Goal: Transaction & Acquisition: Purchase product/service

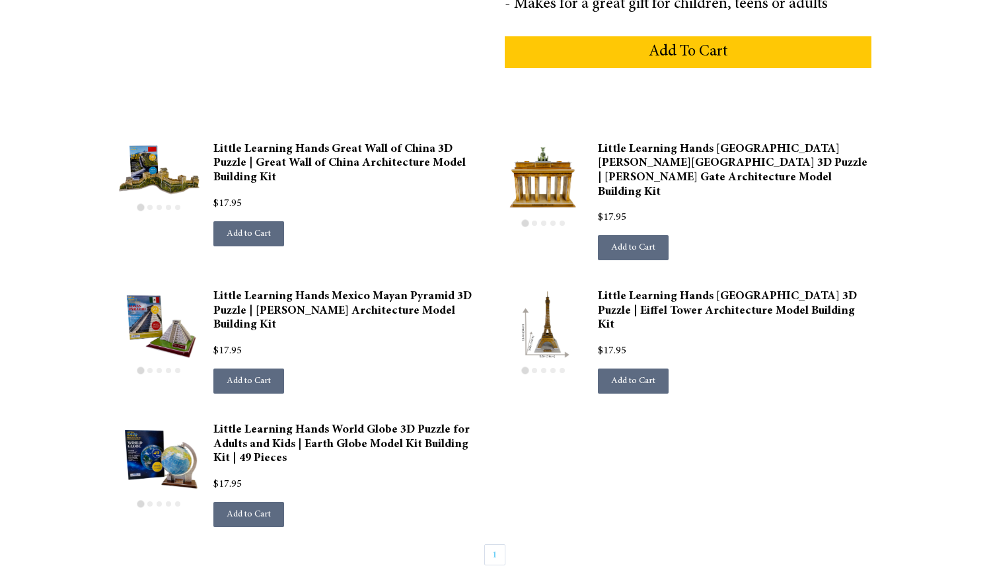
scroll to position [864, 0]
